Goal: Navigation & Orientation: Find specific page/section

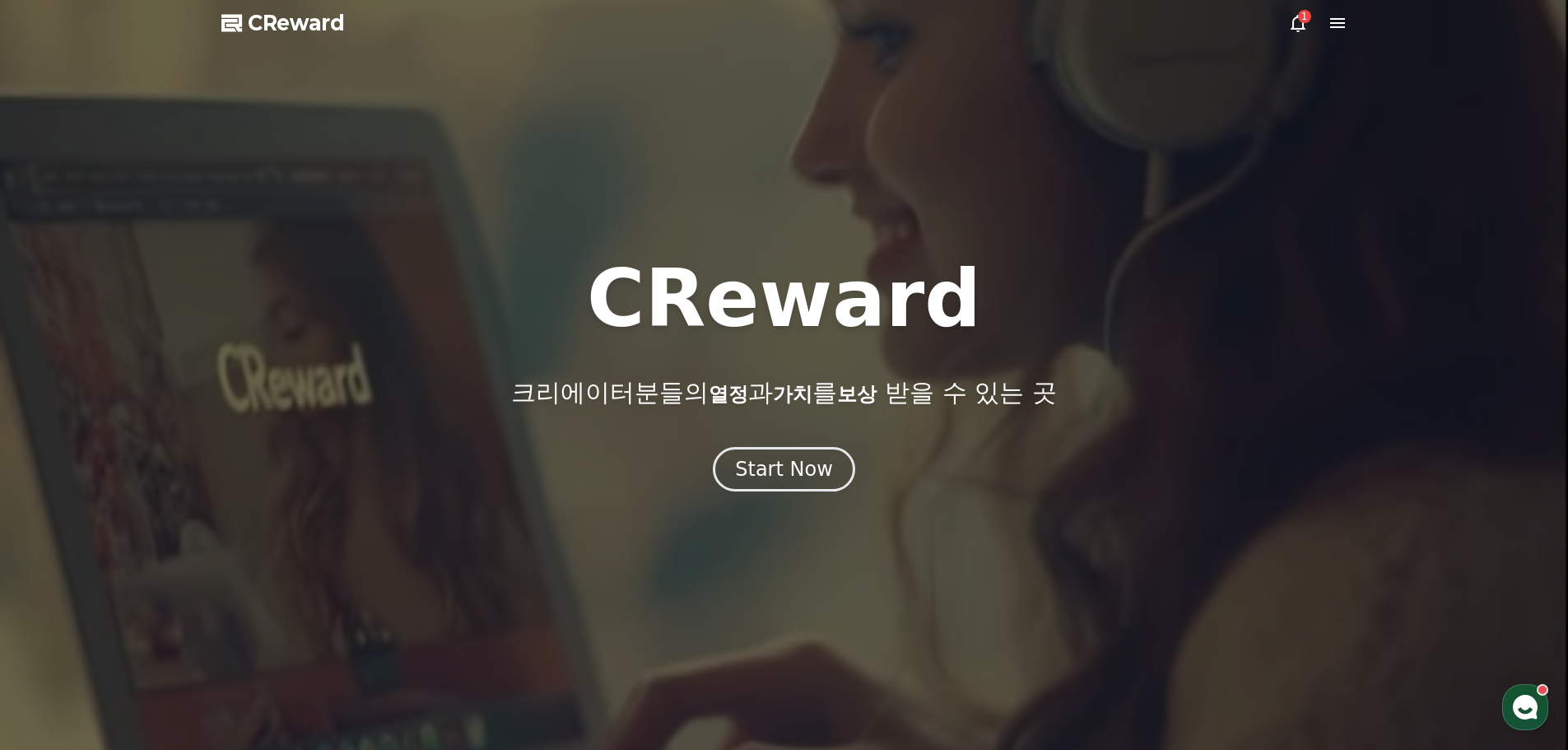
click at [1340, 23] on icon at bounding box center [1337, 23] width 15 height 10
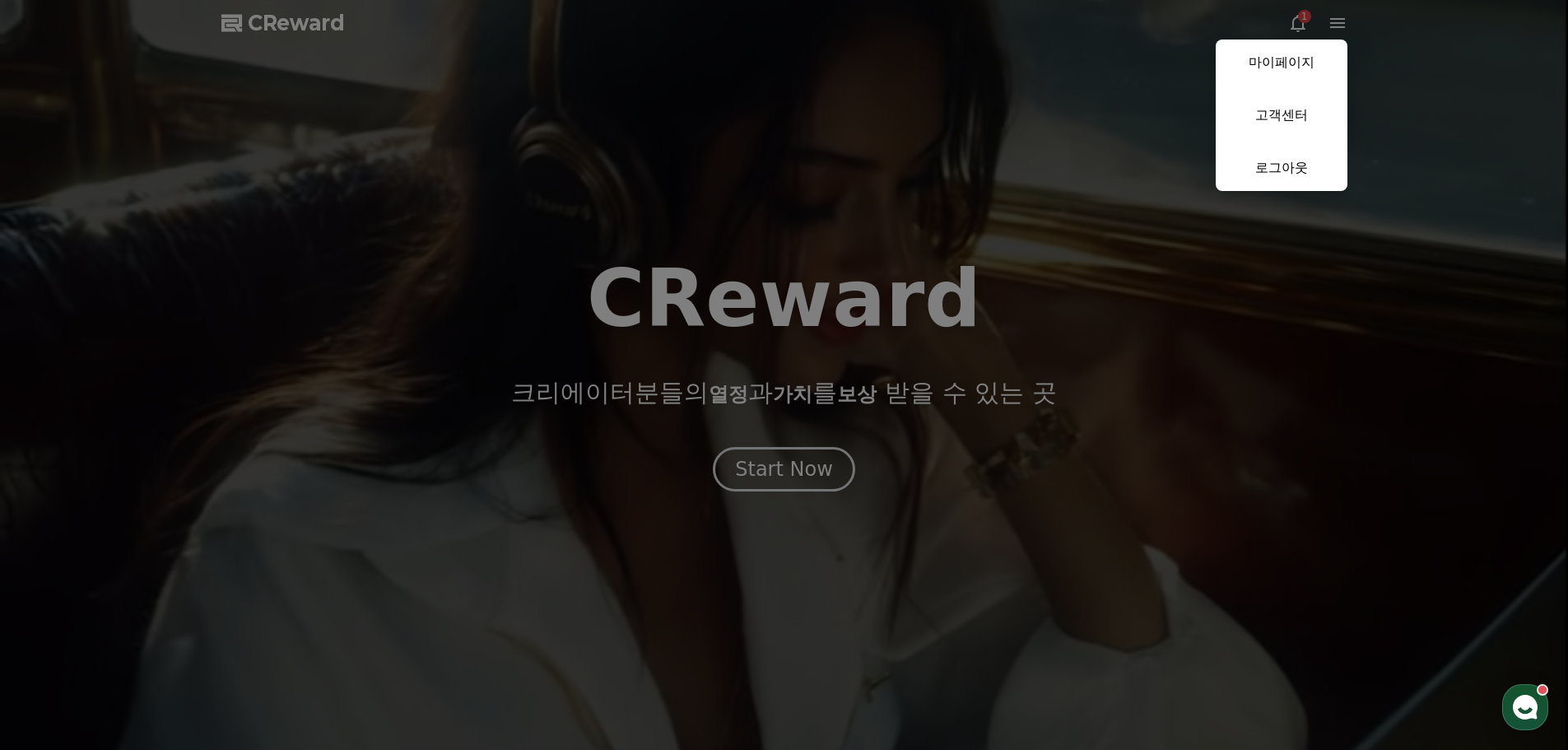
click at [1299, 27] on button "close" at bounding box center [784, 375] width 1568 height 750
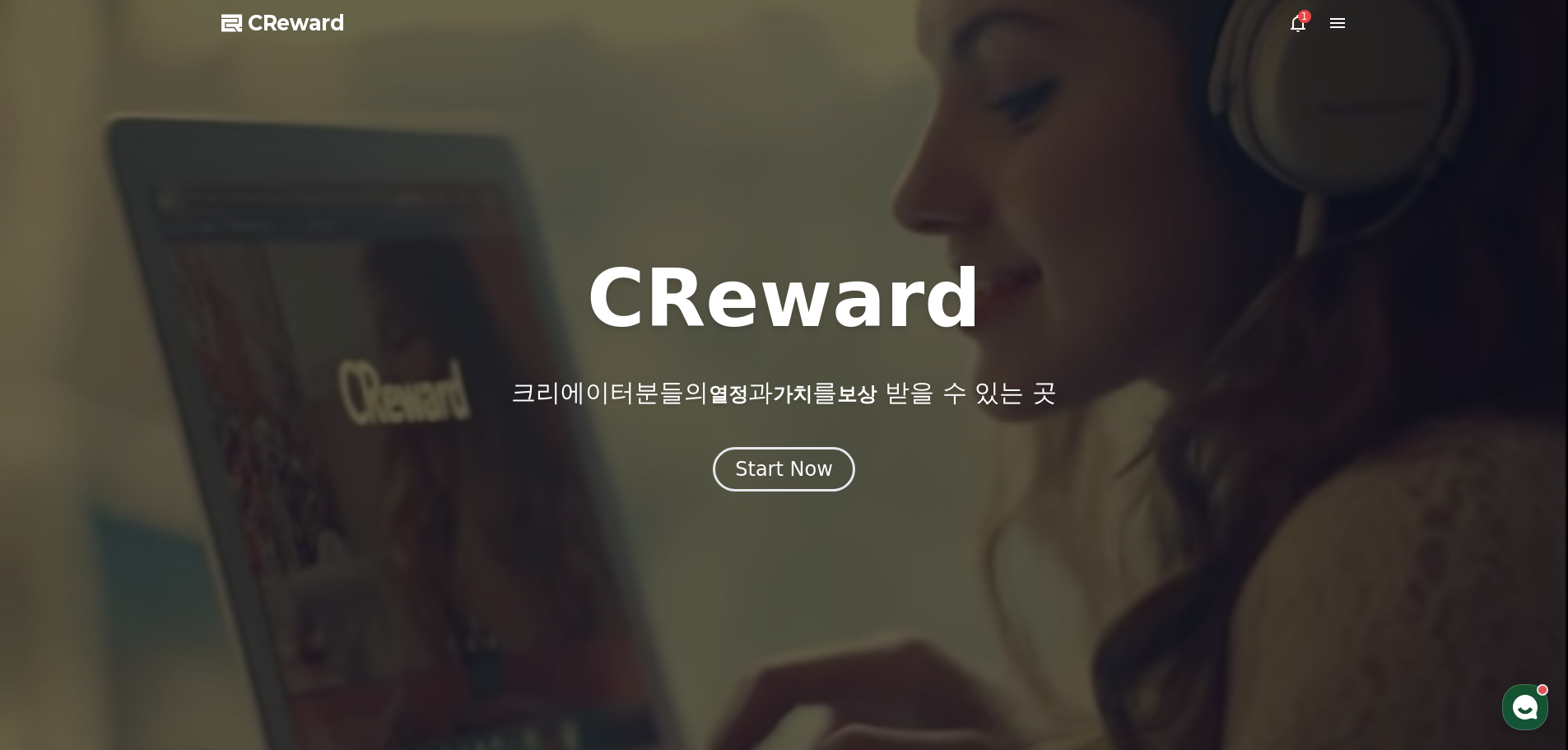
click at [1299, 27] on icon at bounding box center [1297, 22] width 20 height 20
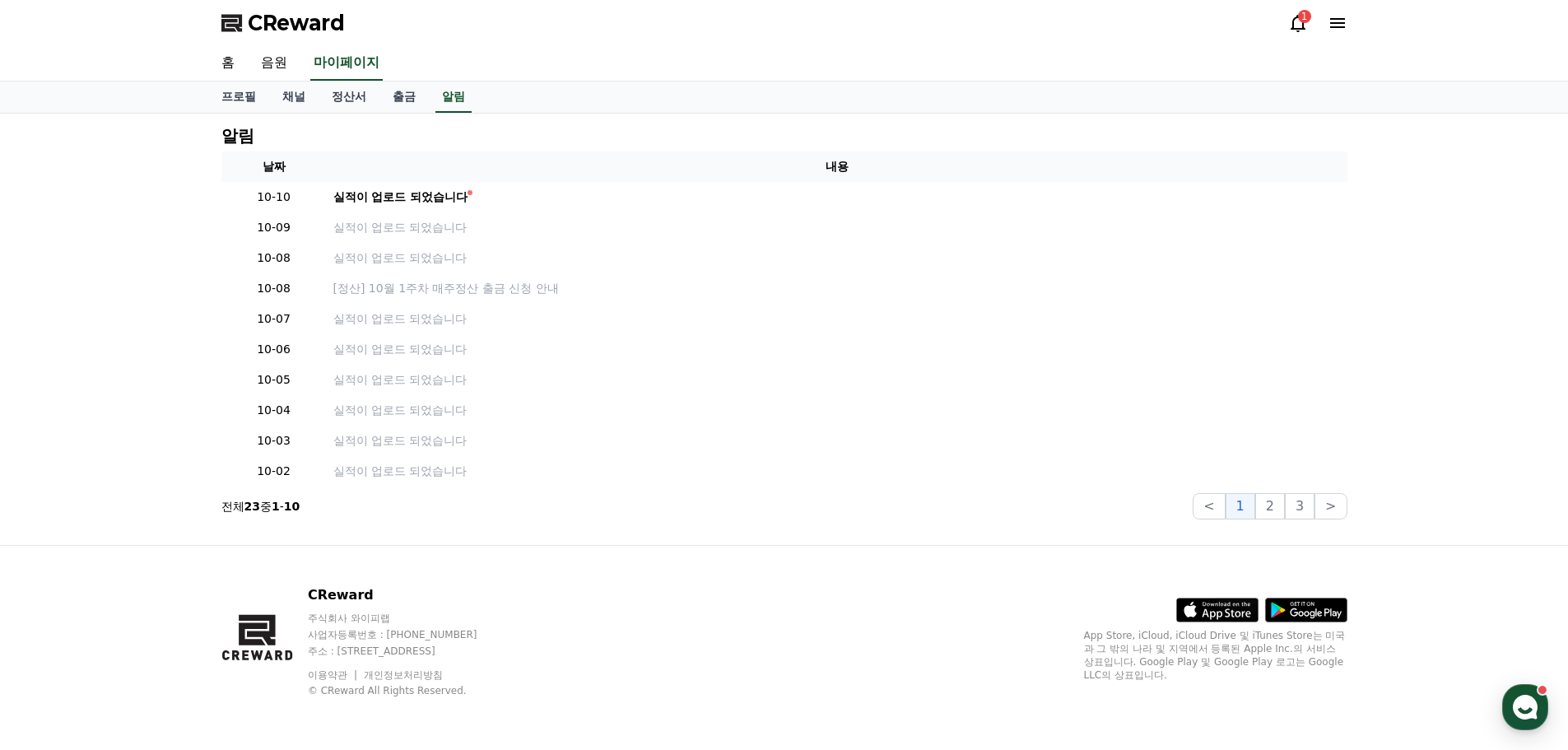
click at [1300, 24] on icon at bounding box center [1297, 22] width 20 height 20
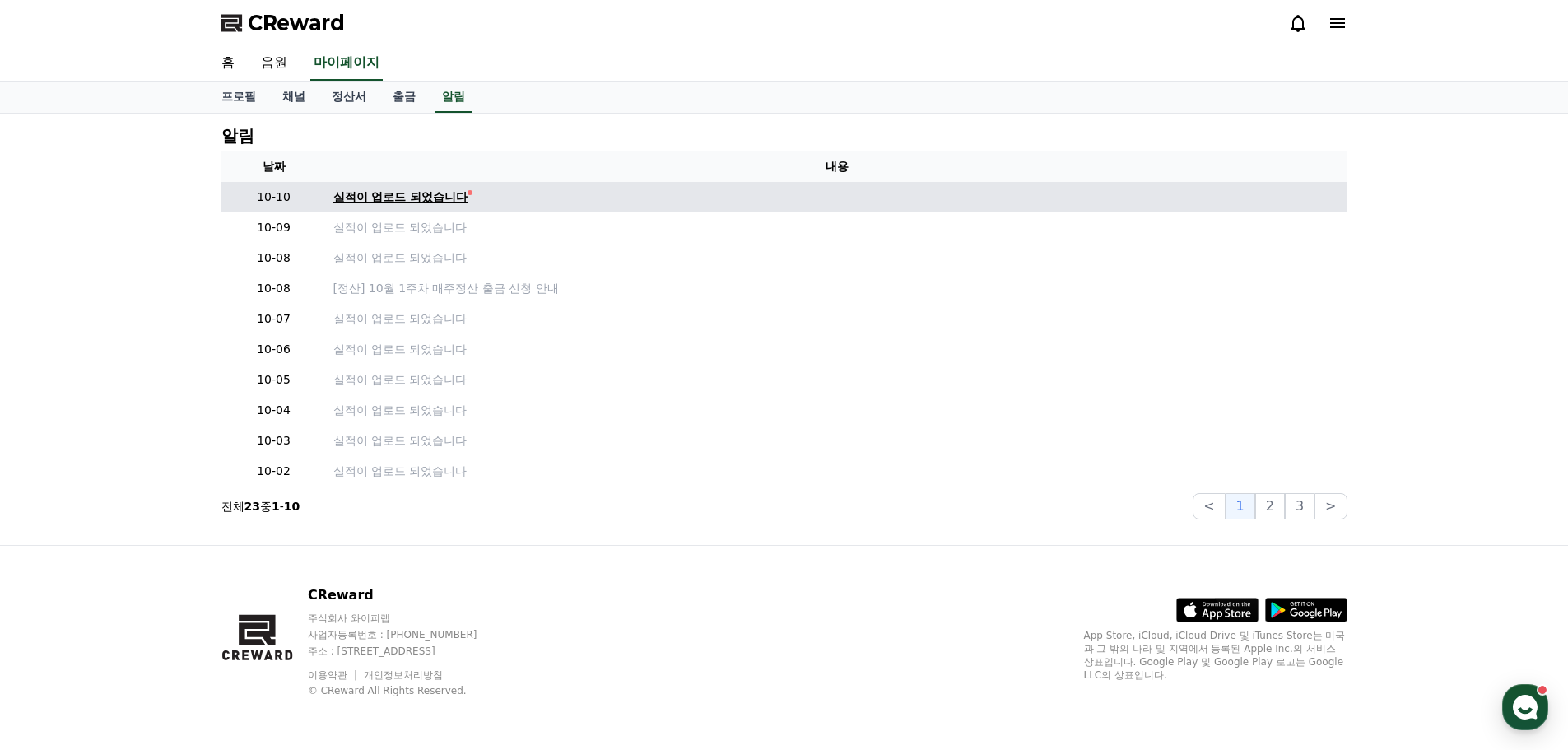
click at [363, 193] on div "실적이 업로드 되었습니다" at bounding box center [401, 197] width 135 height 17
